Goal: Transaction & Acquisition: Purchase product/service

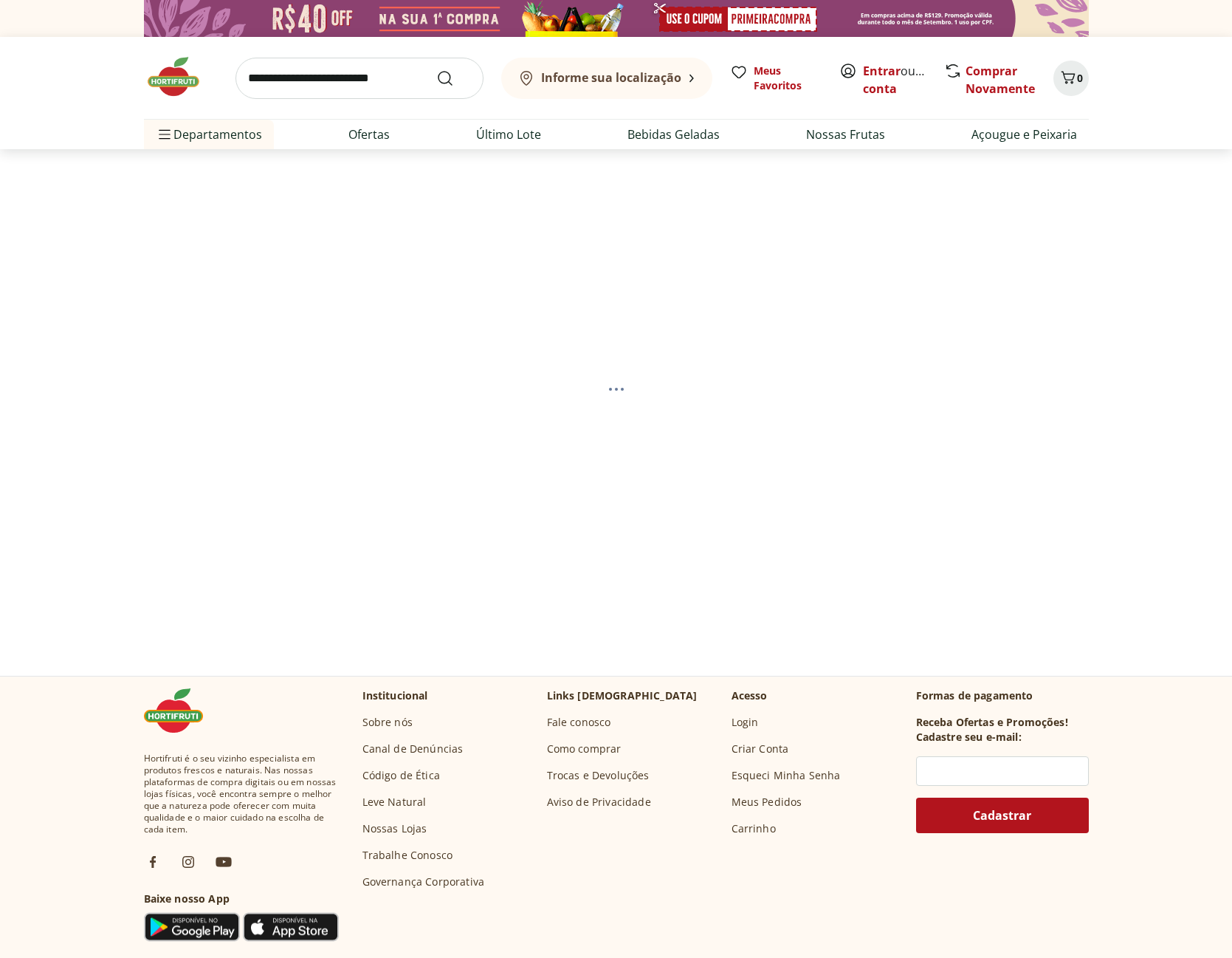
select select "**********"
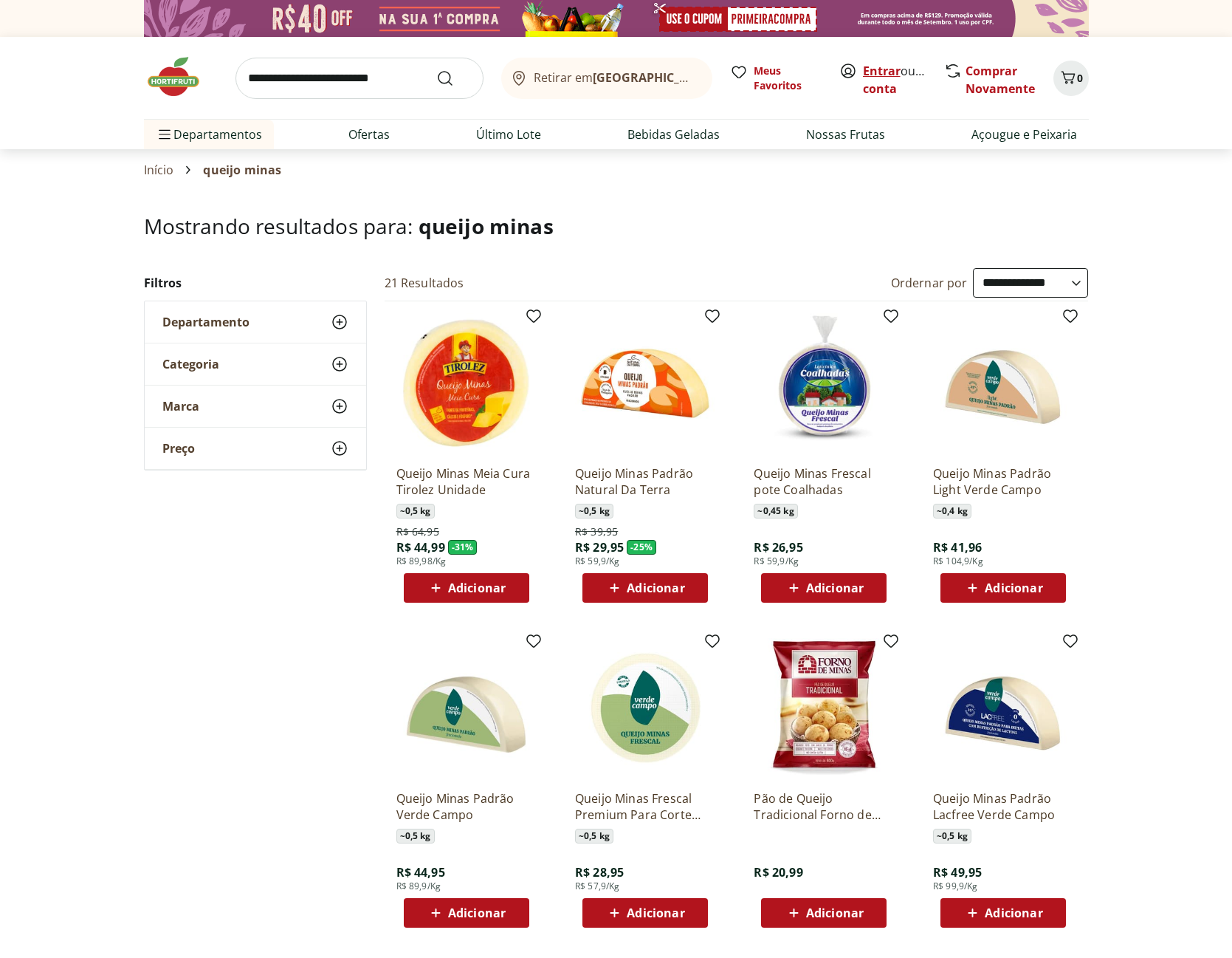
click at [880, 67] on link "Entrar" at bounding box center [882, 70] width 38 height 16
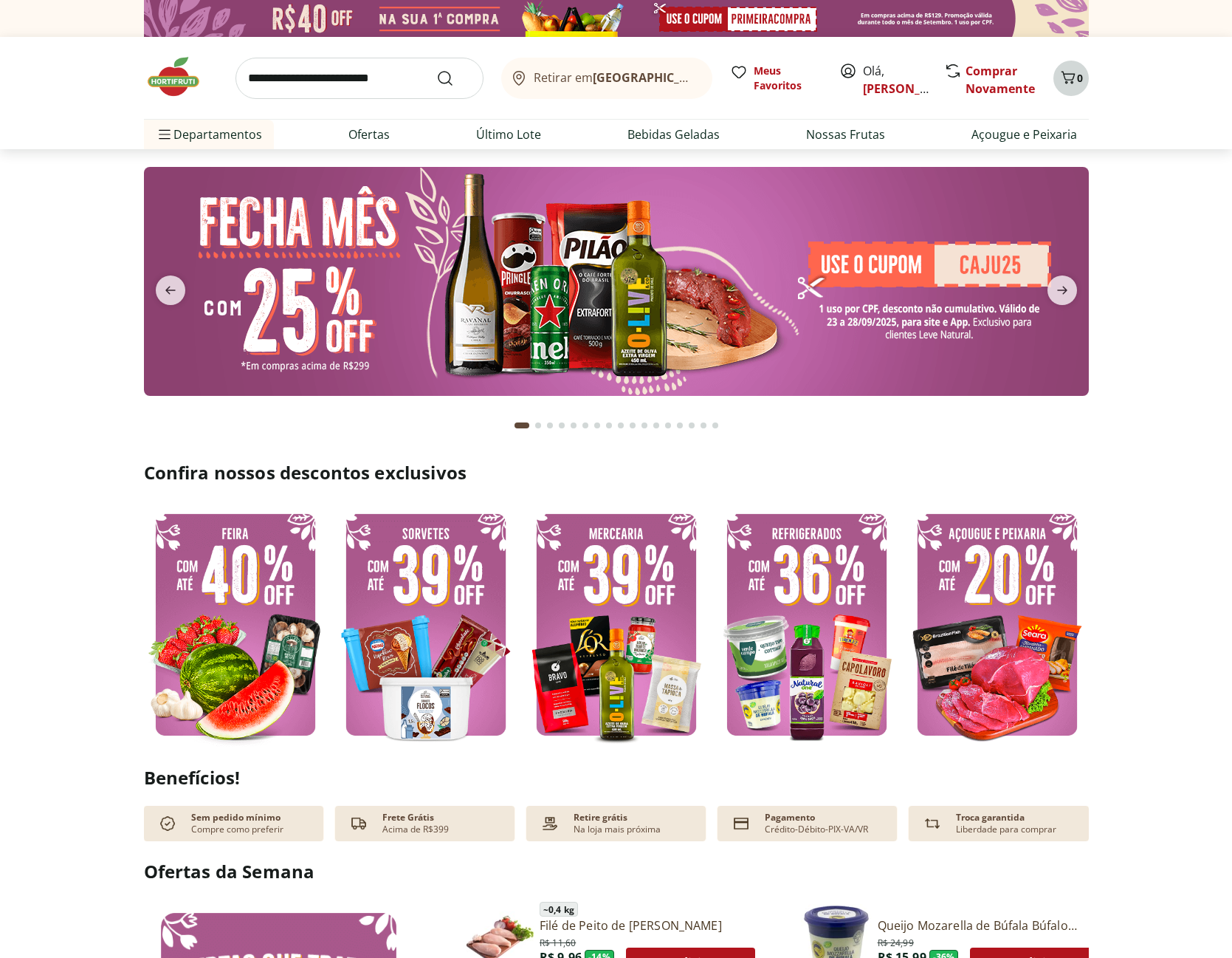
click at [1082, 86] on button "0" at bounding box center [1072, 78] width 36 height 36
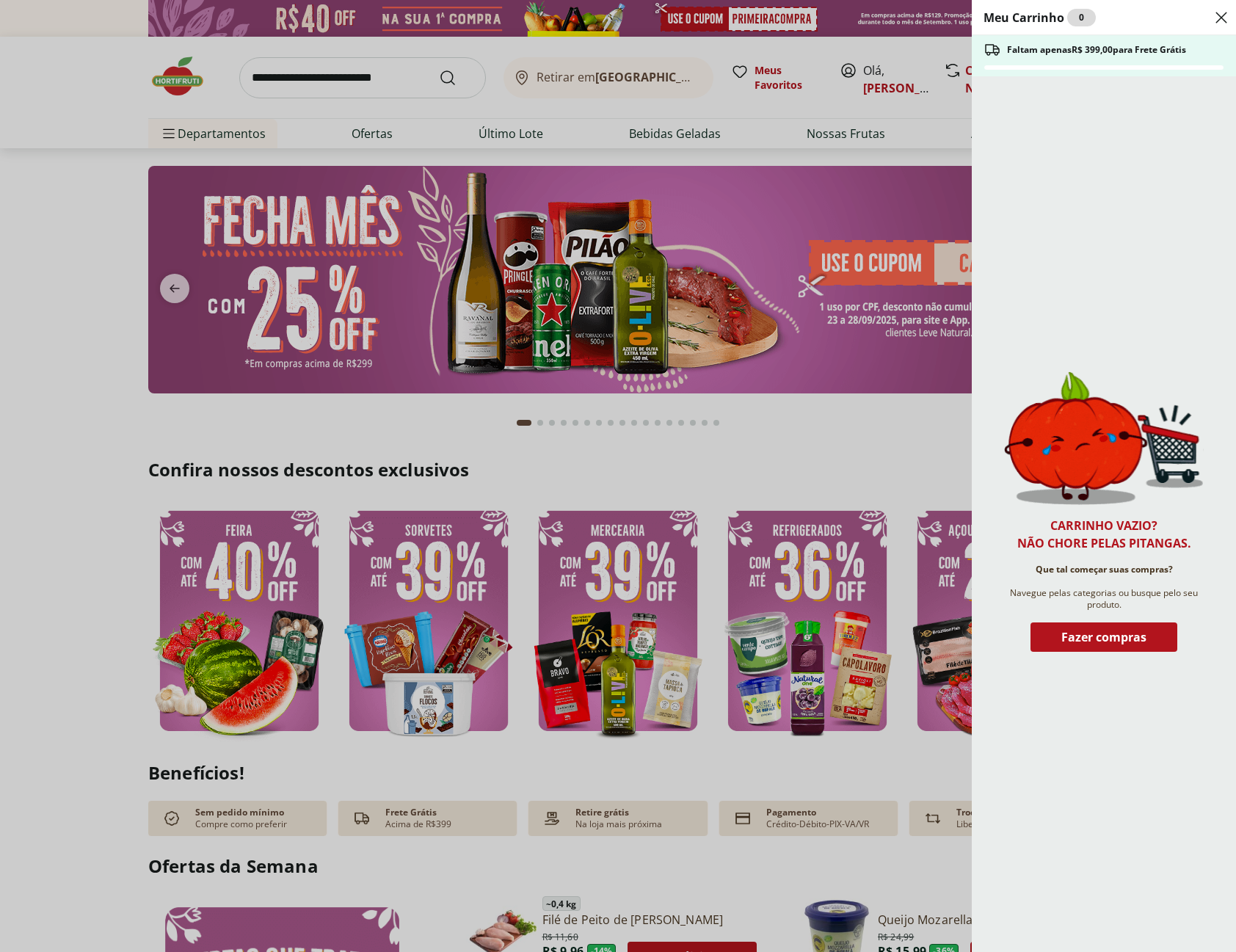
click at [1083, 115] on div "Carrinho vazio? Não chore pelas pitangas. Que tal começar suas compras? Navegue…" at bounding box center [1103, 514] width 265 height 875
click at [910, 130] on div "Meu Carrinho 0 Faltam apenas R$ 399,00 para Frete Grátis Carrinho vazio? Não ch…" at bounding box center [618, 476] width 1236 height 952
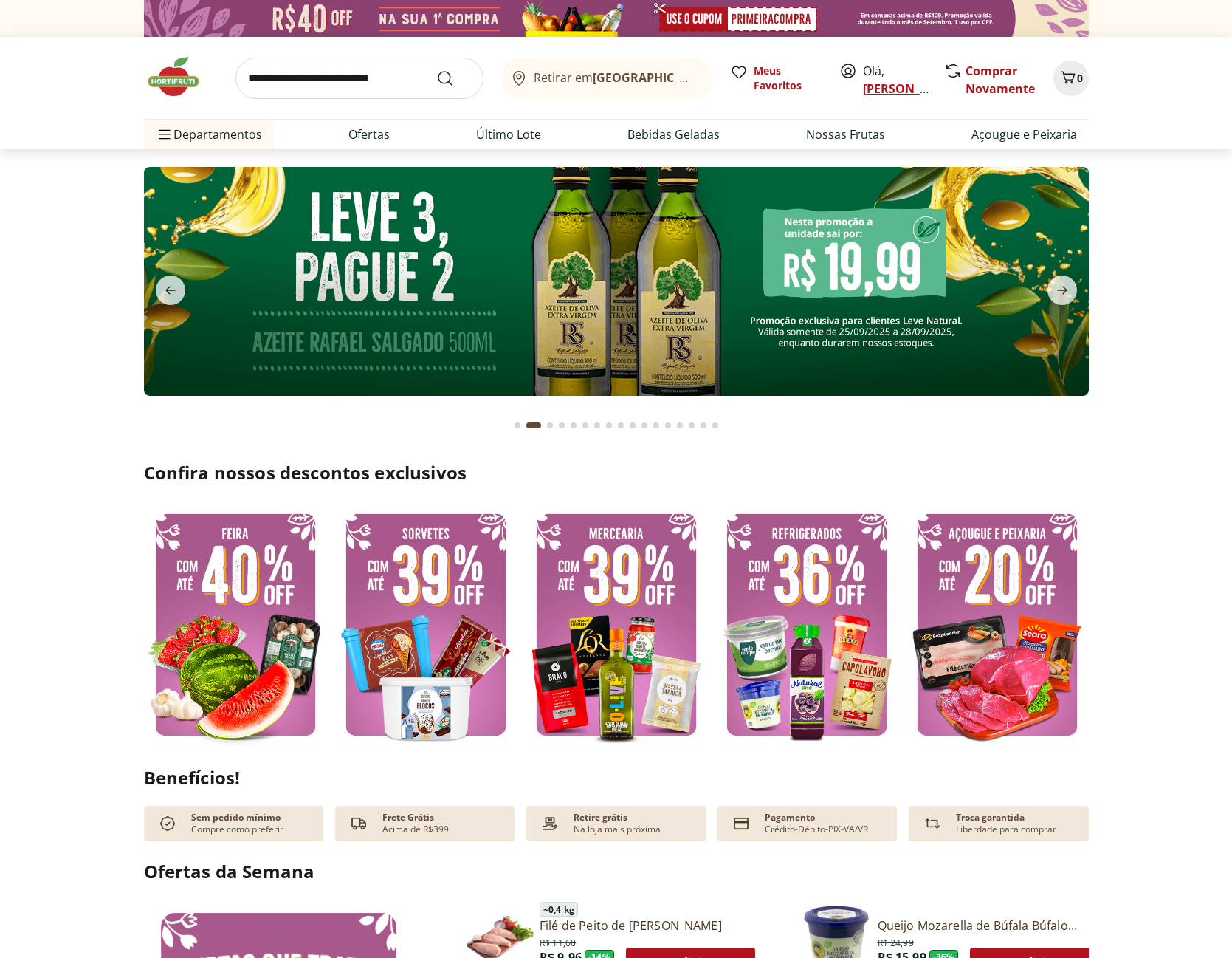
click at [883, 89] on link "[PERSON_NAME]" at bounding box center [910, 88] width 96 height 16
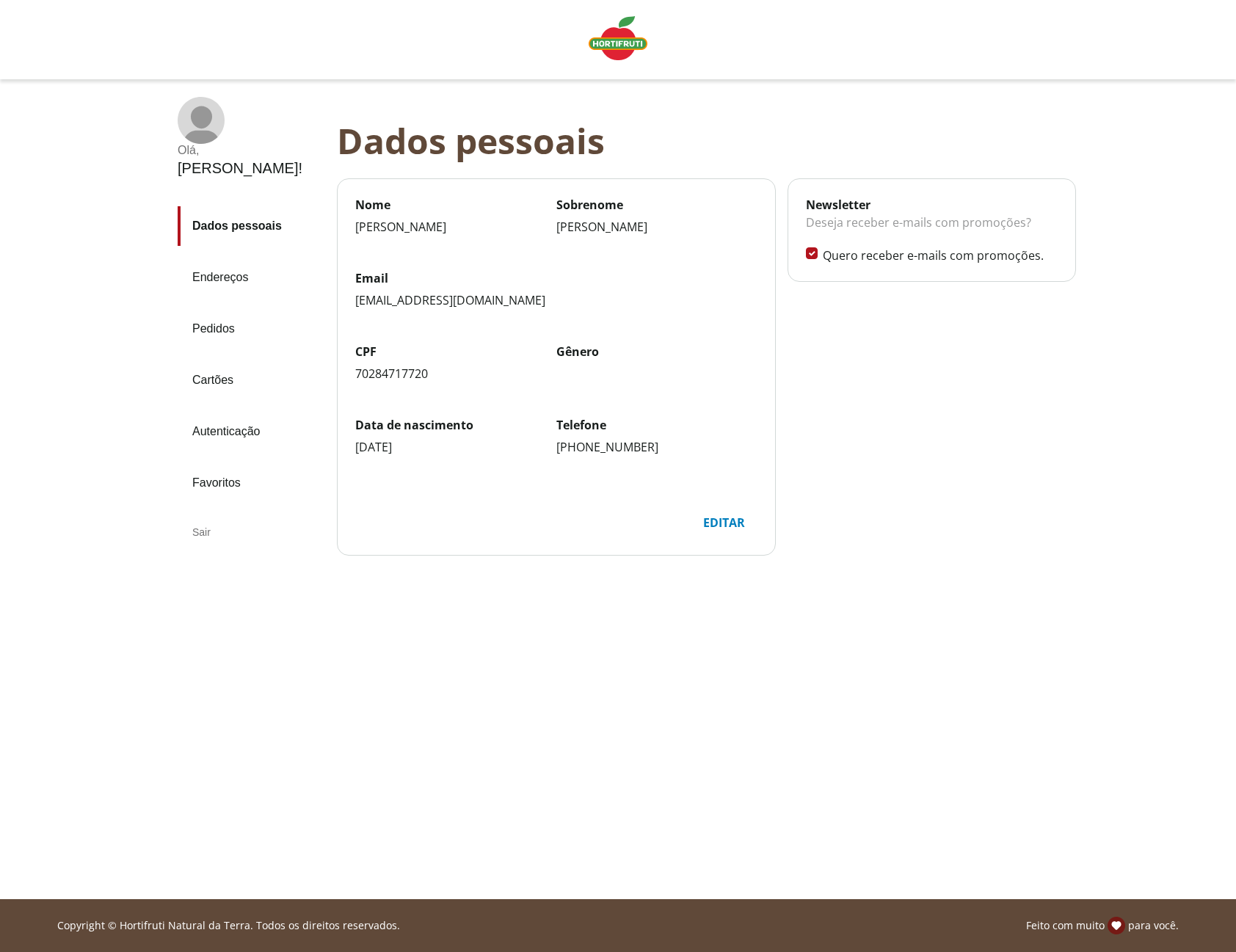
click at [192, 514] on div "Sair" at bounding box center [252, 532] width 147 height 35
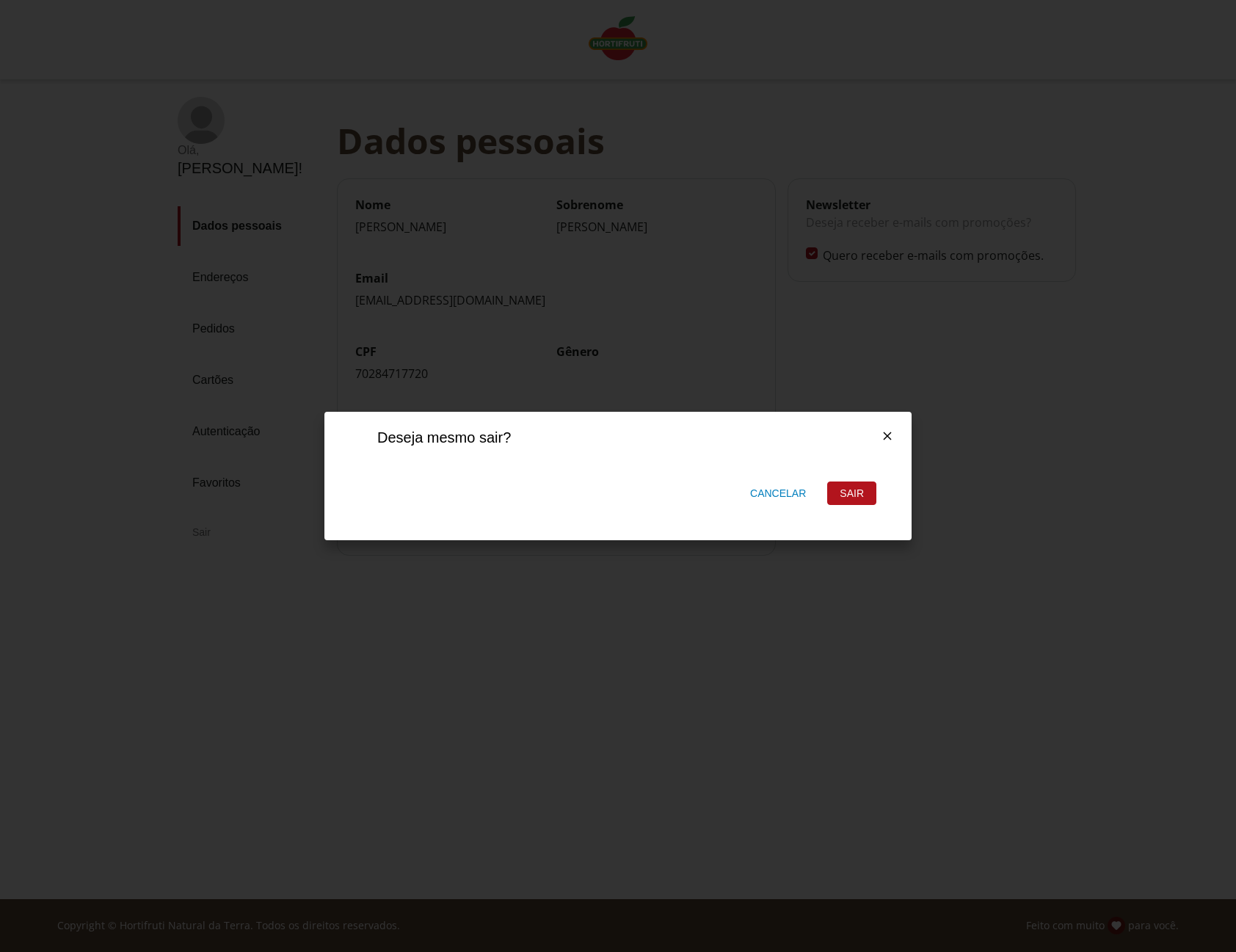
click at [857, 485] on div "Sair" at bounding box center [852, 493] width 48 height 22
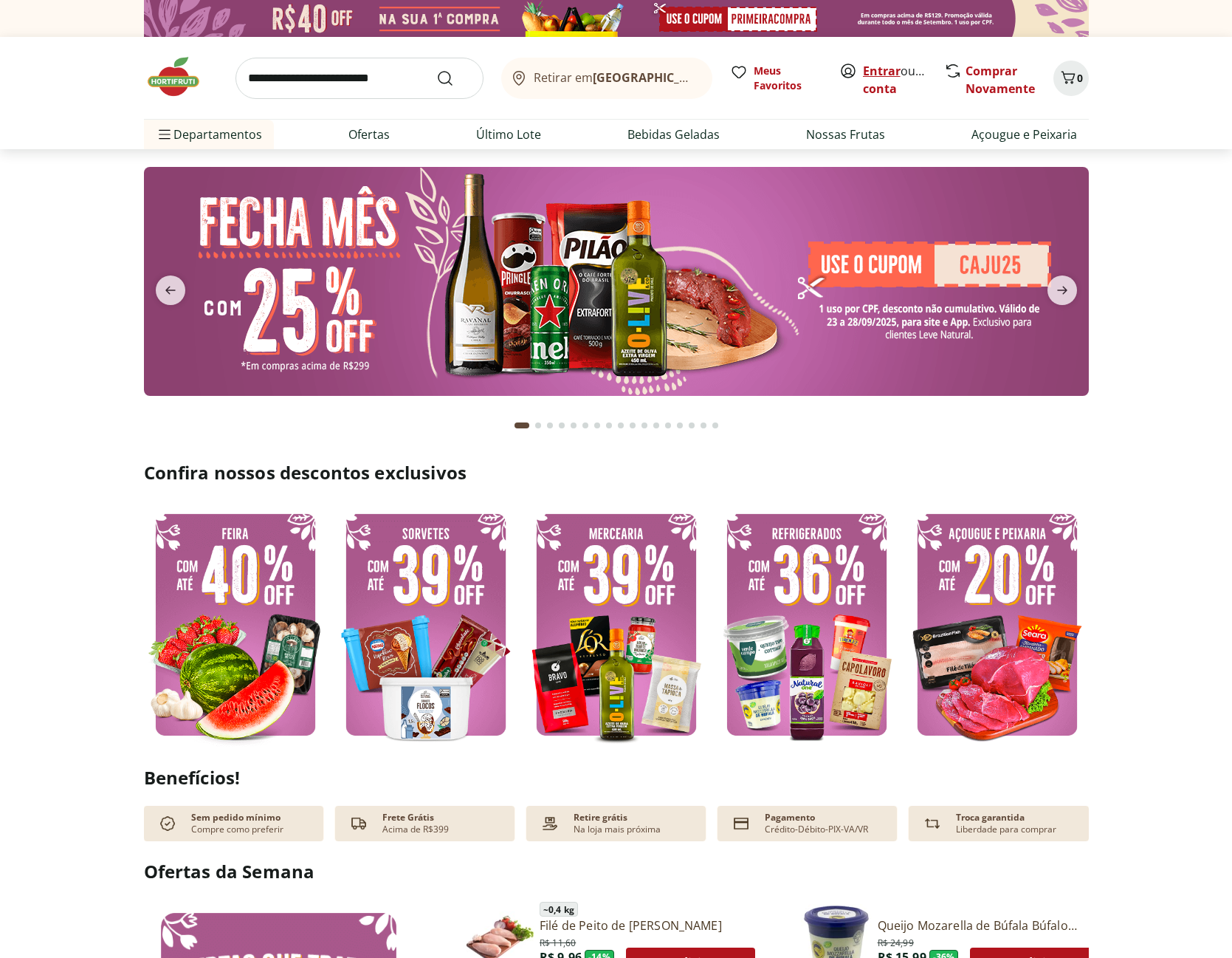
click at [877, 71] on link "Entrar" at bounding box center [882, 70] width 38 height 16
click at [877, 69] on link "Entrar" at bounding box center [882, 70] width 38 height 16
click at [893, 68] on link "Entrar" at bounding box center [882, 70] width 38 height 16
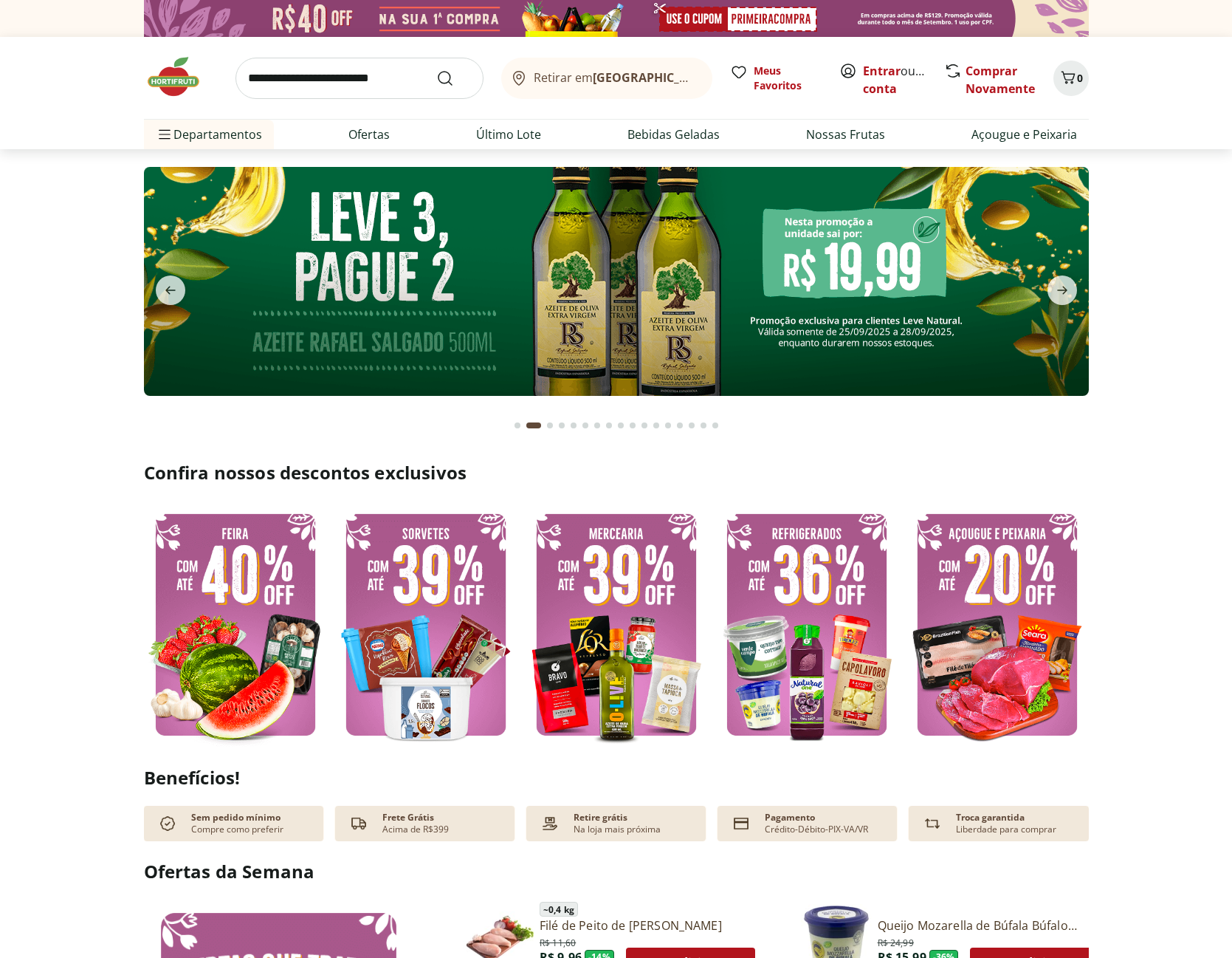
click at [470, 338] on img at bounding box center [616, 281] width 945 height 229
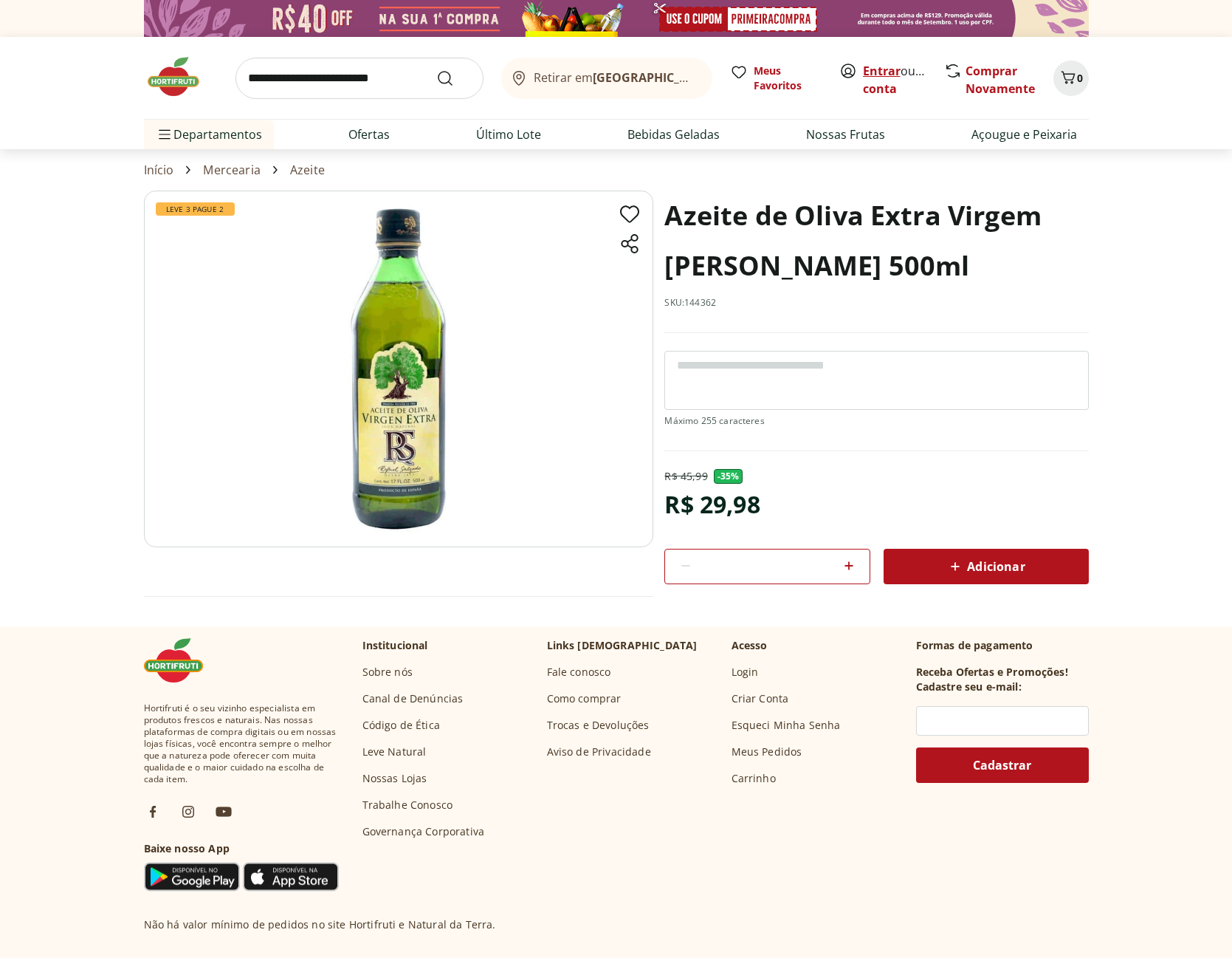
click at [880, 71] on link "Entrar" at bounding box center [882, 70] width 38 height 16
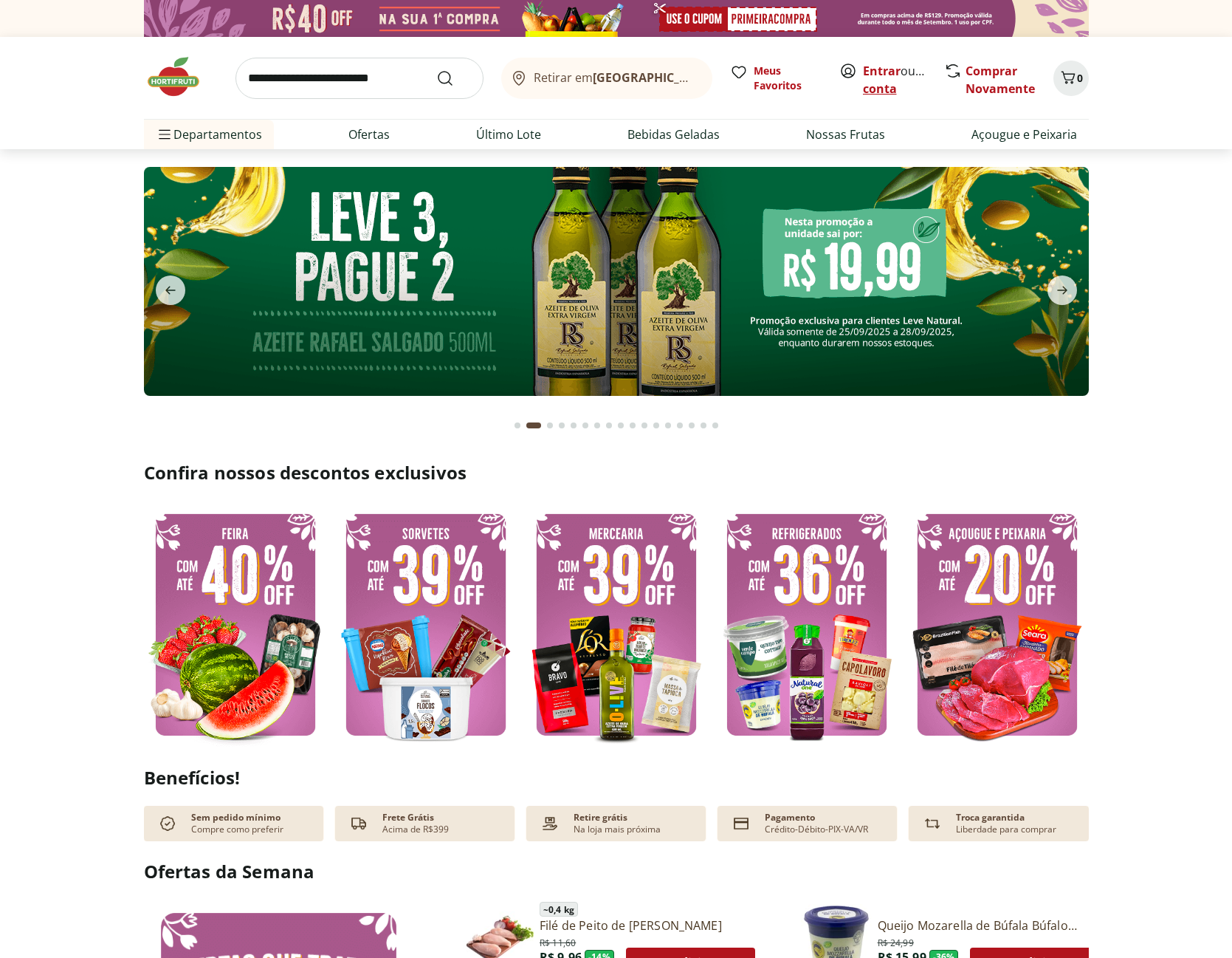
click at [869, 87] on link "Criar conta" at bounding box center [903, 79] width 81 height 34
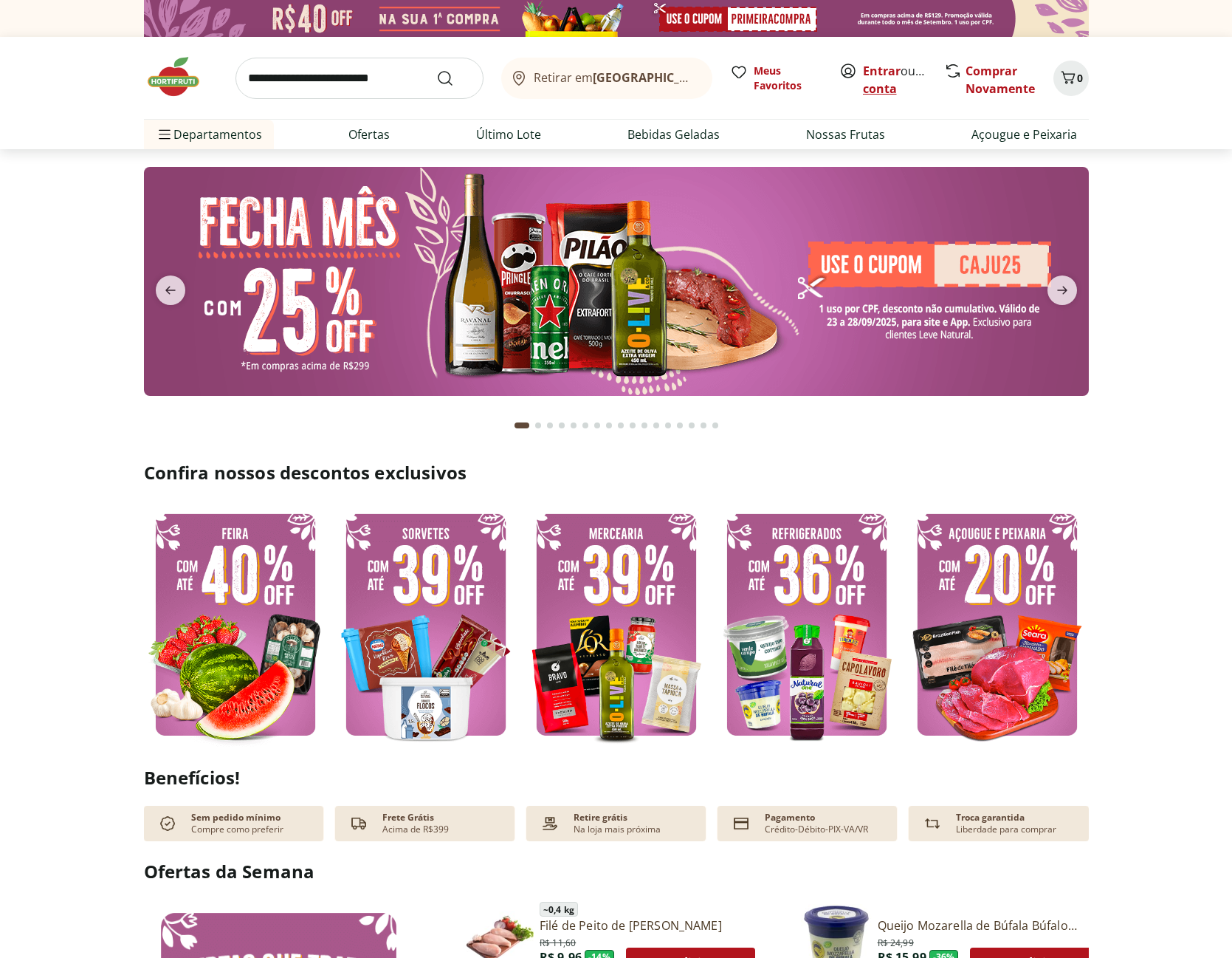
click at [925, 93] on link "Criar conta" at bounding box center [903, 79] width 81 height 34
